Goal: Transaction & Acquisition: Obtain resource

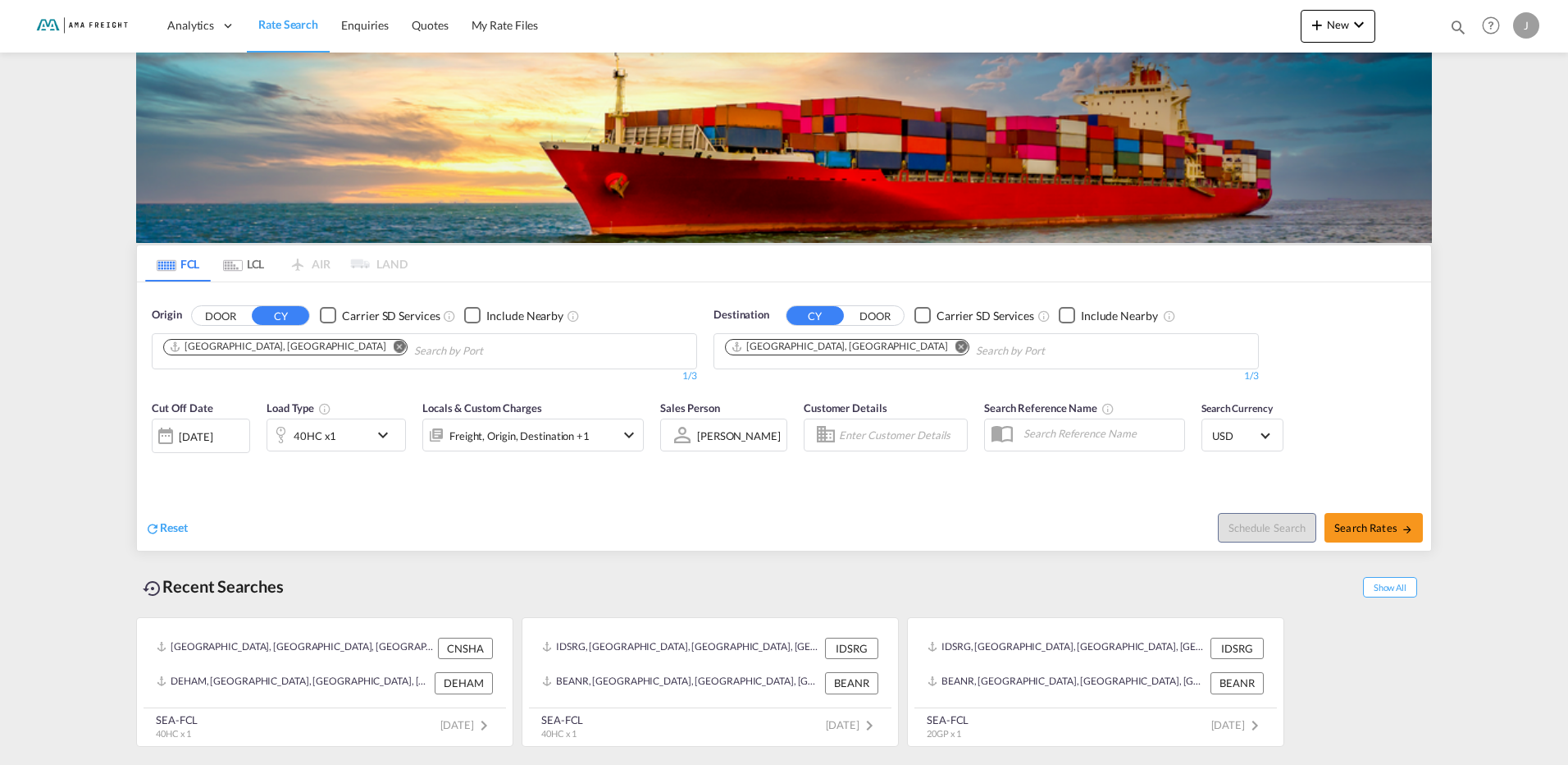
click at [382, 346] on button "Remove" at bounding box center [394, 348] width 25 height 17
click at [336, 352] on body "Analytics Reports Rate Search Enquiries Quotes My Rate Files Analytics" at bounding box center [784, 382] width 1568 height 765
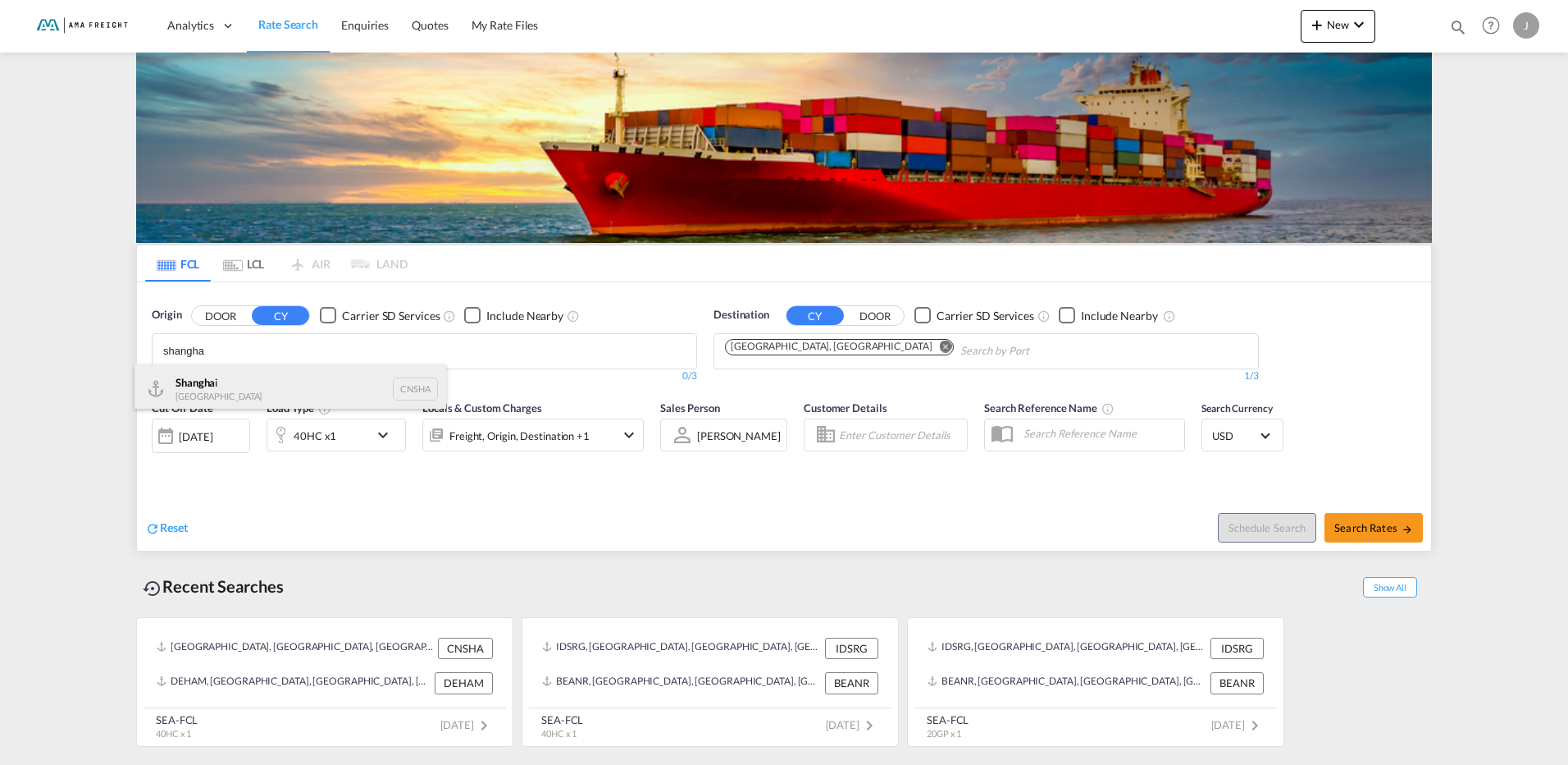
type input "shangha"
click at [274, 386] on div "Shangha i [GEOGRAPHIC_DATA] CNSHA" at bounding box center [290, 389] width 312 height 50
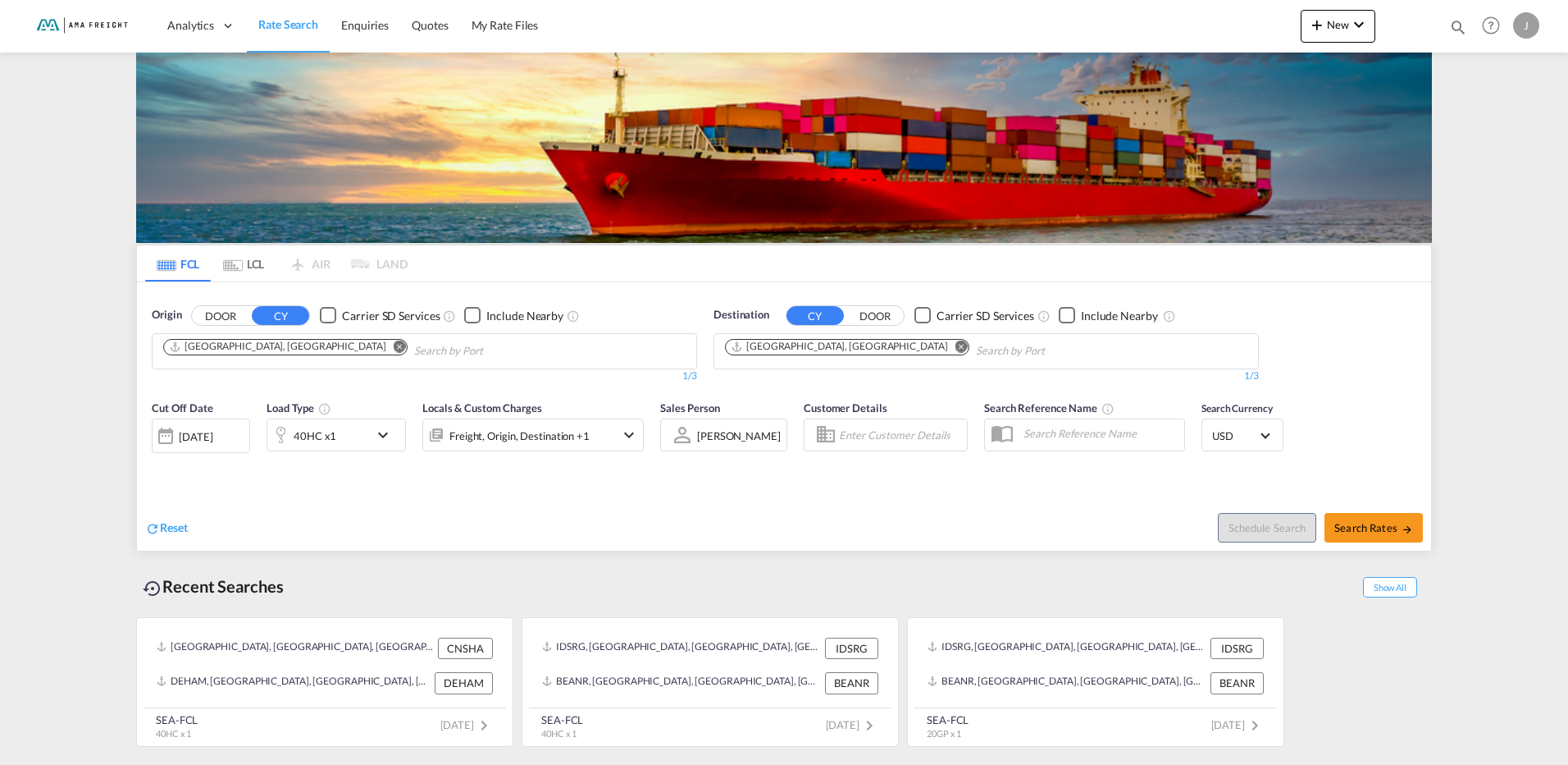
click at [212, 436] on div "[DATE]" at bounding box center [195, 436] width 34 height 15
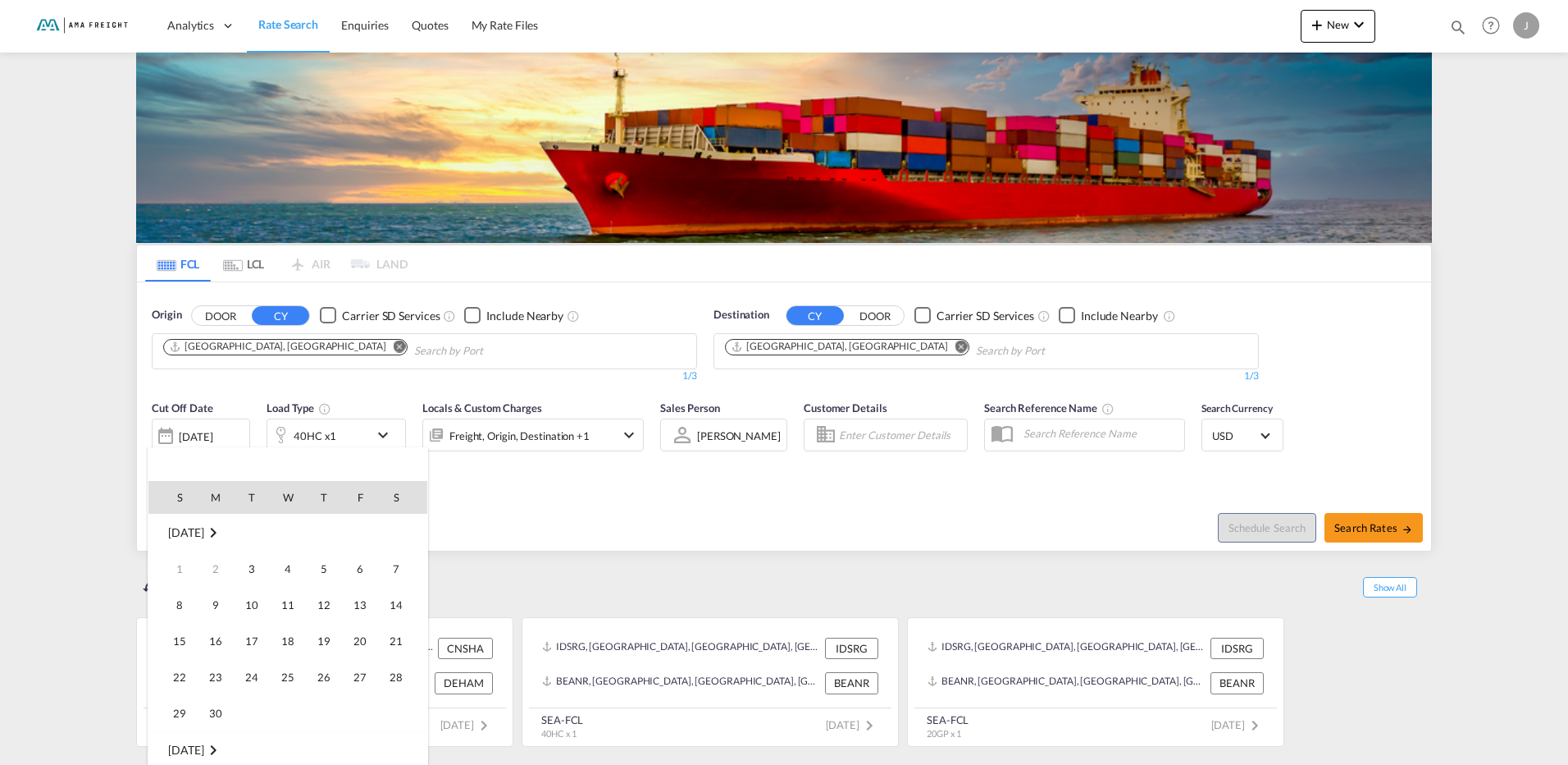
scroll to position [652, 0]
click at [295, 607] on span "10" at bounding box center [287, 604] width 33 height 33
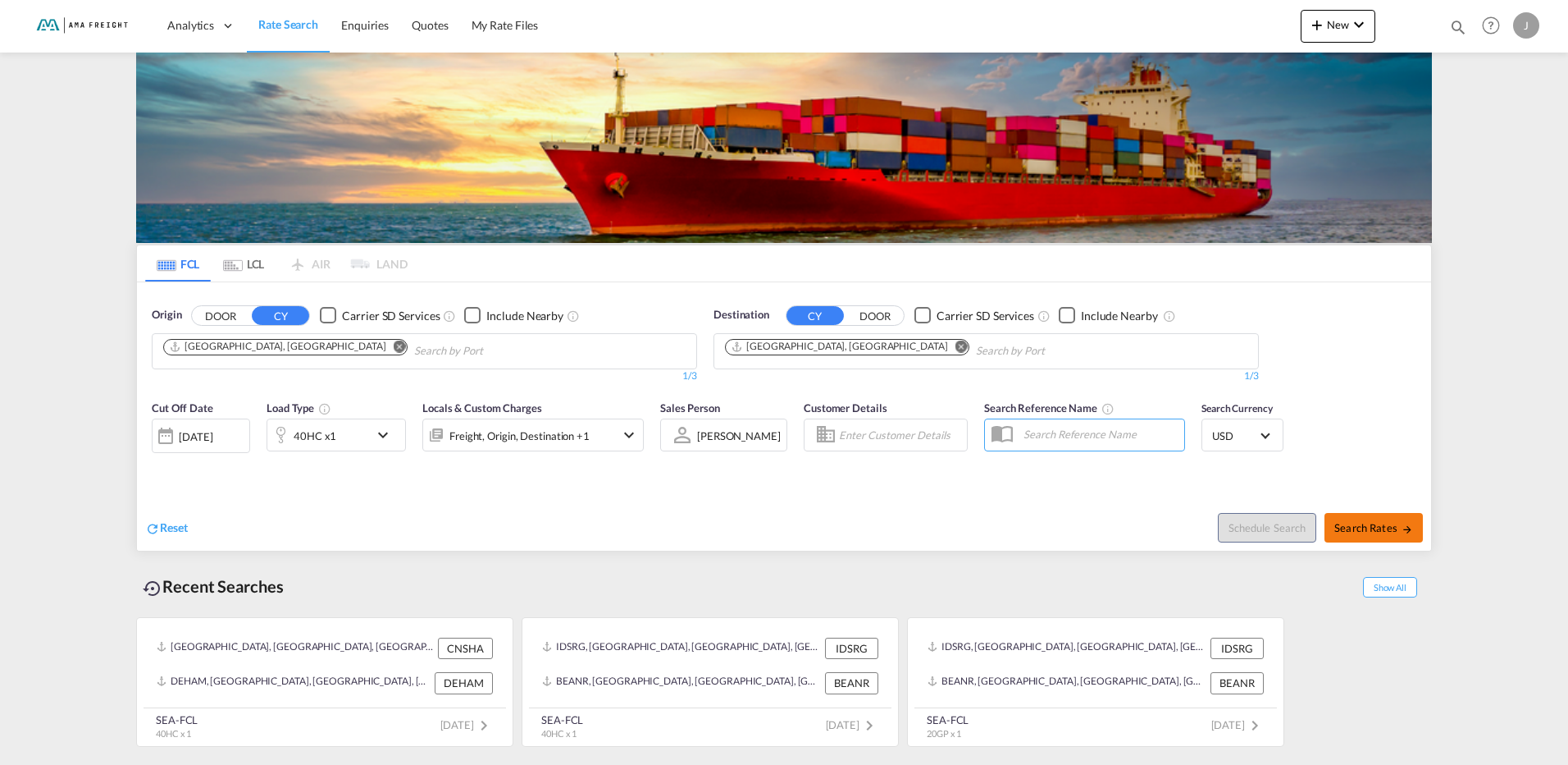
click at [1407, 517] on button "Search Rates" at bounding box center [1373, 527] width 98 height 30
type input "CNSHA to DEHAM / [DATE]"
